Goal: Task Accomplishment & Management: Check status

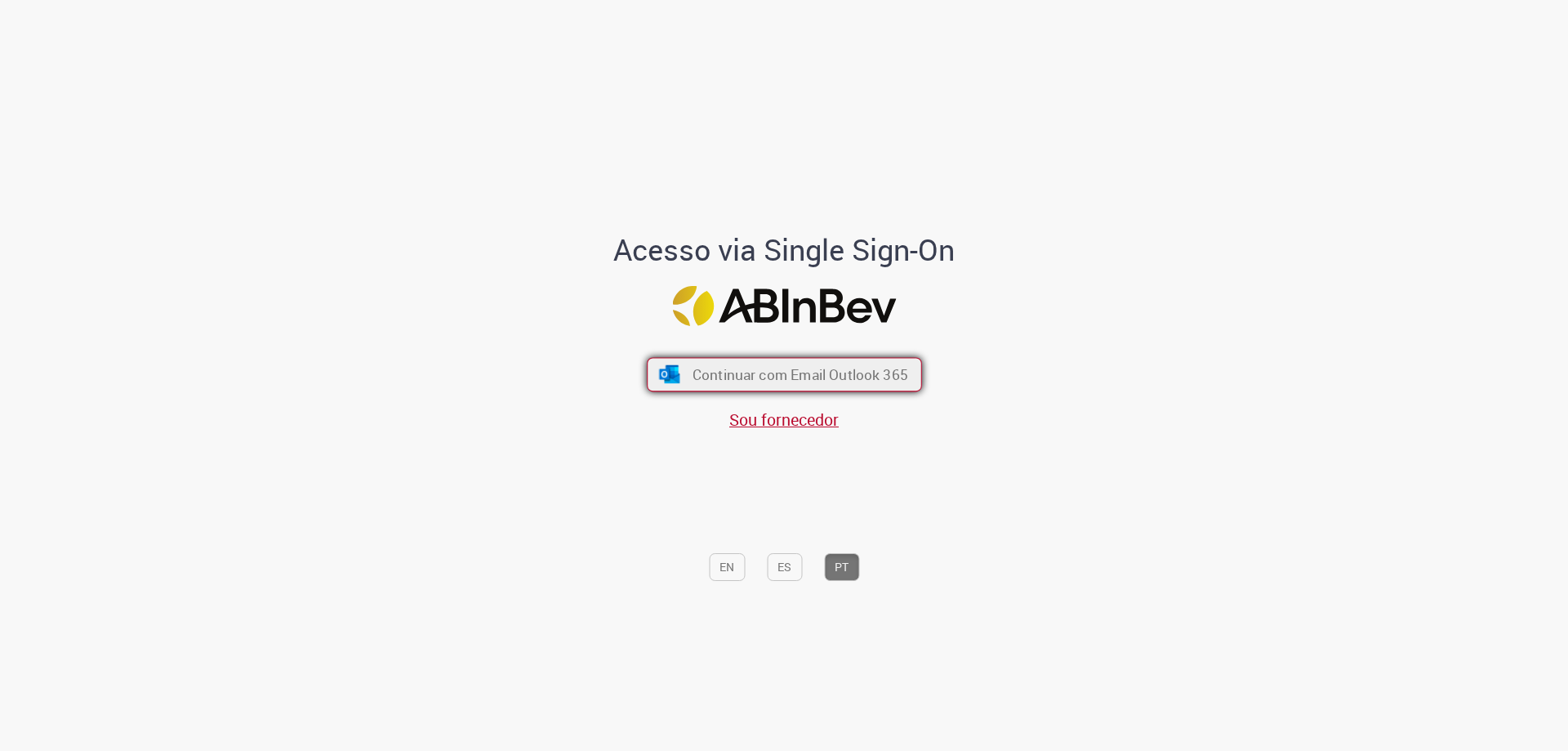
click at [785, 368] on span "Continuar com Email Outlook 365" at bounding box center [800, 375] width 216 height 19
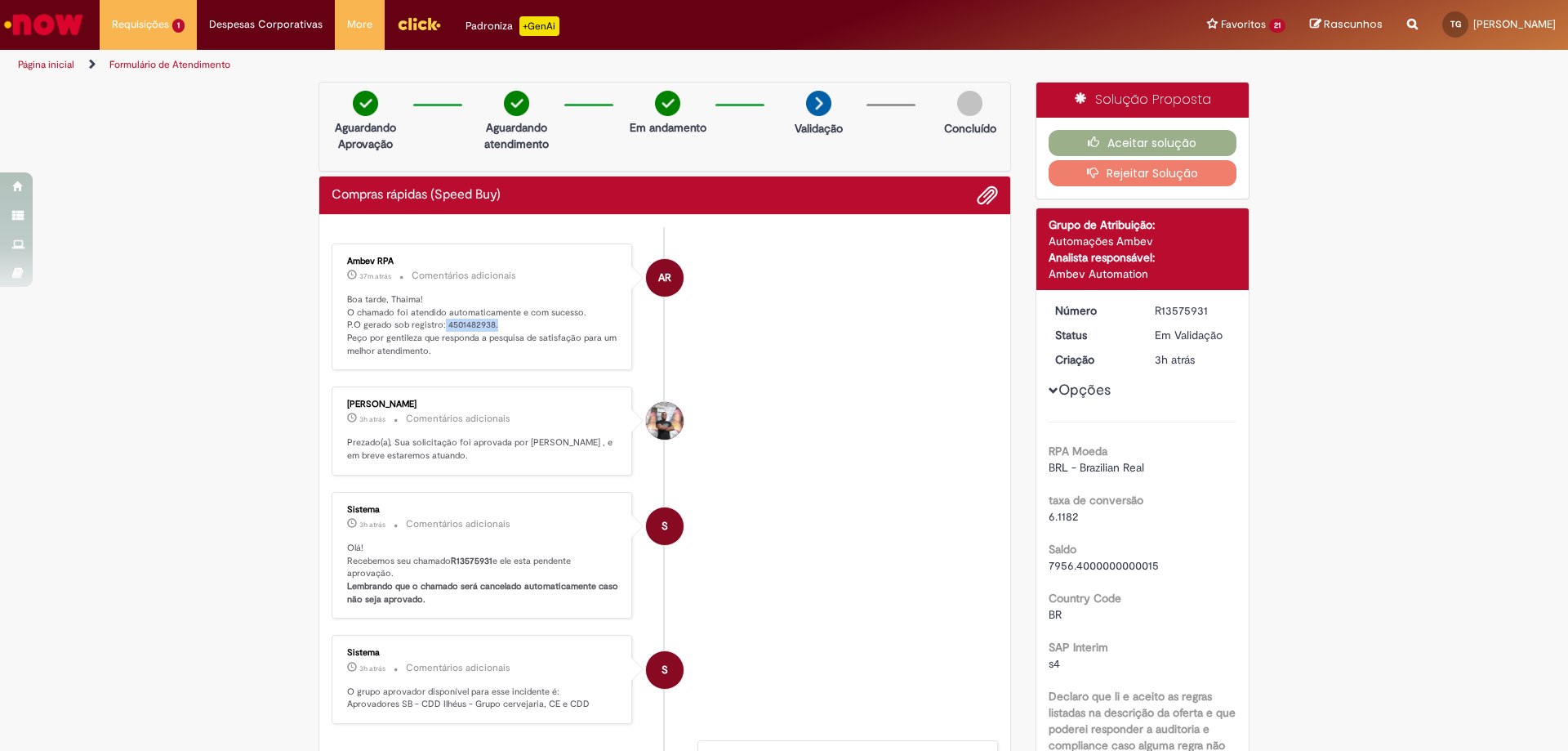
drag, startPoint x: 437, startPoint y: 322, endPoint x: 507, endPoint y: 324, distance: 70.0
click at [507, 324] on p "Boa tarde, Thaima! O chamado foi atendido automaticamente e com sucesso. P.O ge…" at bounding box center [483, 326] width 272 height 65
click at [1206, 140] on button "Aceitar solução" at bounding box center [1143, 142] width 189 height 26
